Goal: Task Accomplishment & Management: Use online tool/utility

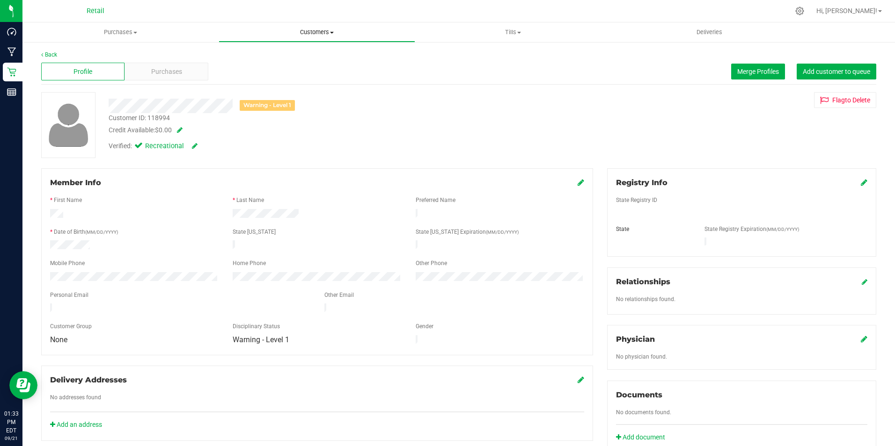
click at [344, 30] on span "Customers" at bounding box center [316, 32] width 195 height 8
click at [274, 52] on span "All customers" at bounding box center [252, 56] width 67 height 8
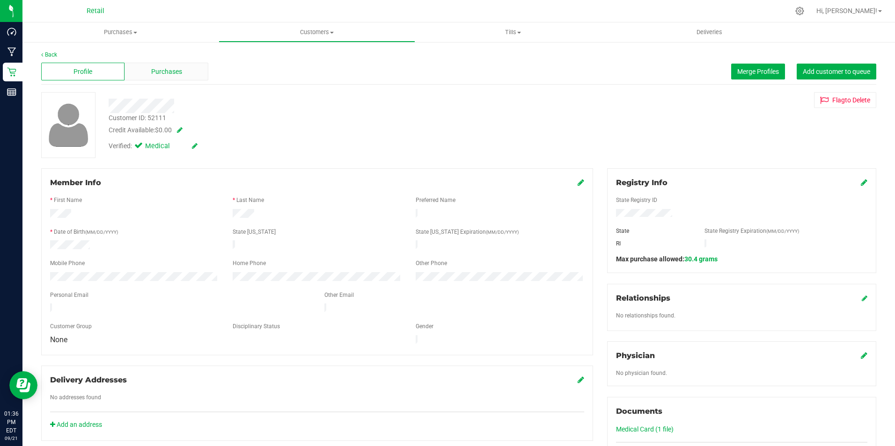
click at [169, 77] on div "Purchases" at bounding box center [165, 72] width 83 height 18
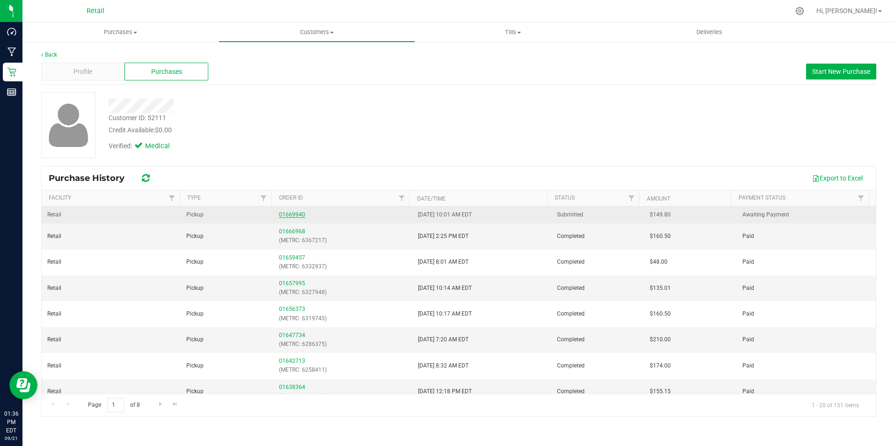
click at [282, 213] on link "01669940" at bounding box center [292, 214] width 26 height 7
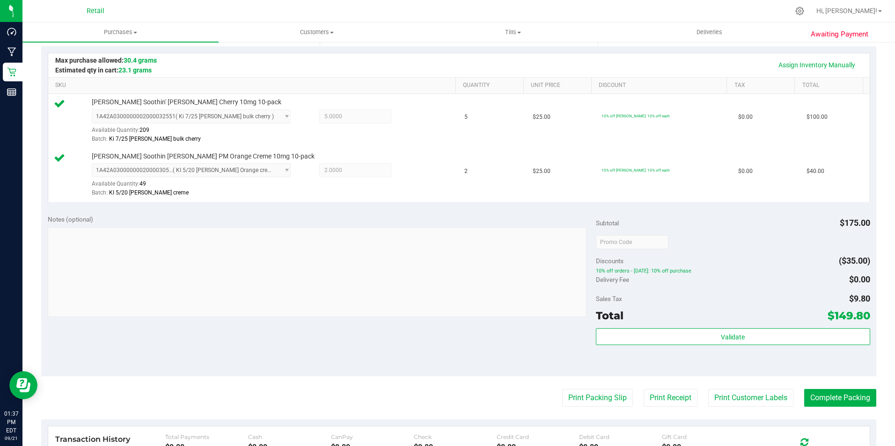
scroll to position [234, 0]
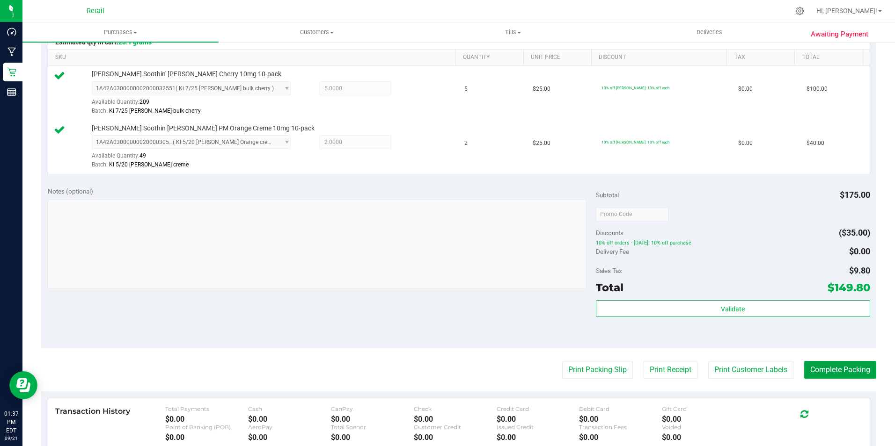
click at [819, 369] on button "Complete Packing" at bounding box center [840, 370] width 72 height 18
